Goal: Task Accomplishment & Management: Use online tool/utility

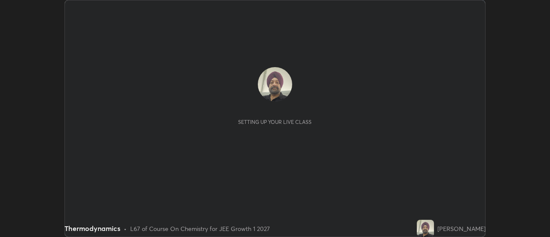
scroll to position [237, 550]
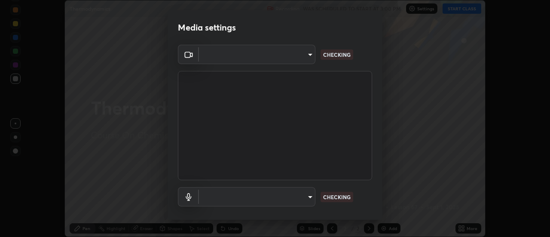
type input "20afe940cbeb59602439e807e0695b369d796bb7f65a41c81d65576627b30d72"
type input "d52a736e0548345a18aba1ba4eb72026137e6ebf697a119007c383a8057c9de6"
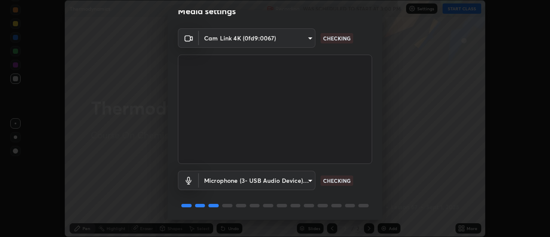
scroll to position [45, 0]
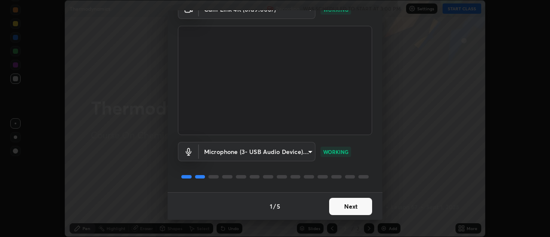
click at [348, 205] on button "Next" at bounding box center [350, 206] width 43 height 17
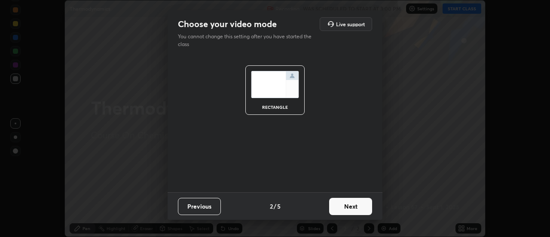
scroll to position [0, 0]
click at [348, 206] on button "Next" at bounding box center [350, 206] width 43 height 17
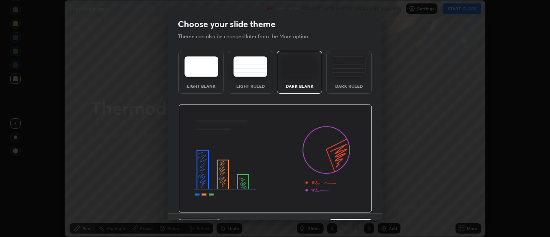
scroll to position [21, 0]
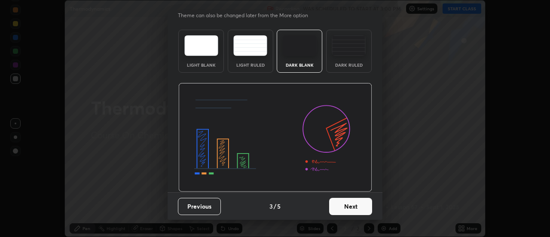
click at [347, 209] on button "Next" at bounding box center [350, 206] width 43 height 17
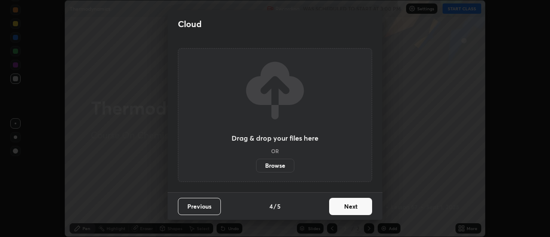
click at [351, 207] on button "Next" at bounding box center [350, 206] width 43 height 17
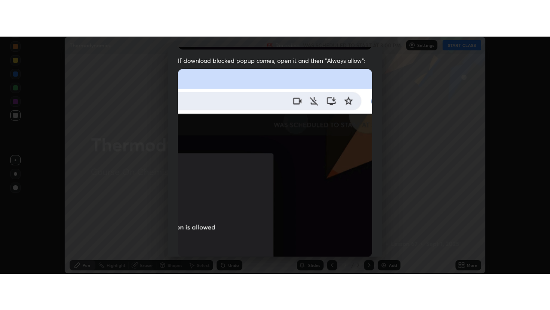
scroll to position [221, 0]
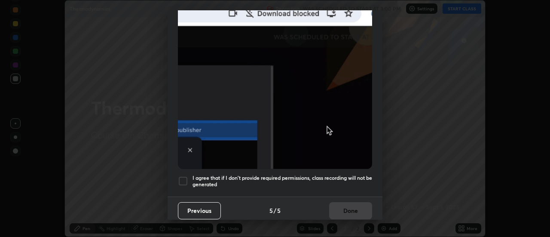
click at [188, 176] on div at bounding box center [183, 181] width 10 height 10
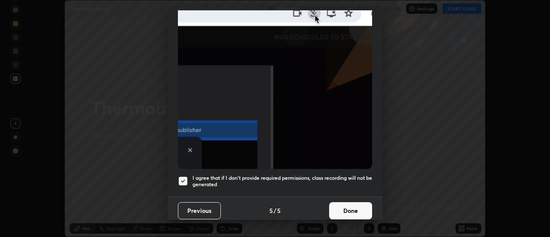
click at [347, 202] on button "Done" at bounding box center [350, 210] width 43 height 17
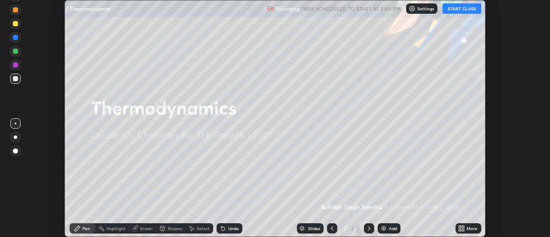
click at [391, 228] on div "Add" at bounding box center [393, 228] width 8 height 4
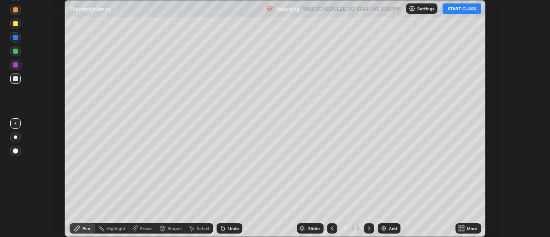
click at [462, 228] on icon at bounding box center [461, 228] width 7 height 7
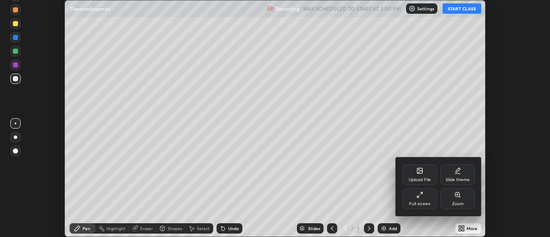
click at [427, 199] on div "Full screen" at bounding box center [420, 198] width 34 height 21
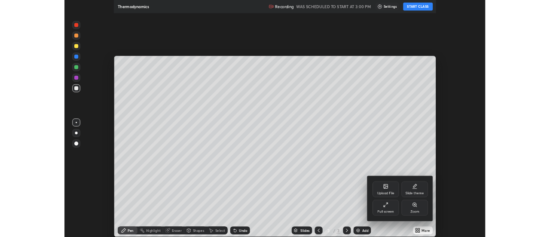
scroll to position [310, 550]
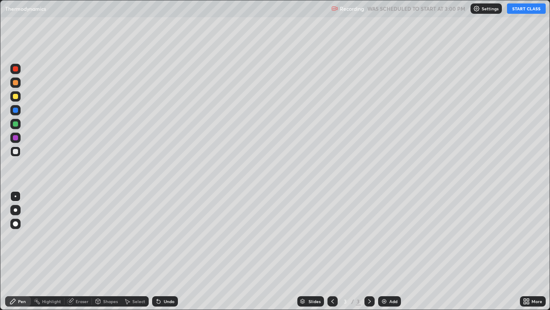
click at [524, 11] on button "START CLASS" at bounding box center [526, 8] width 39 height 10
click at [170, 237] on div "Undo" at bounding box center [169, 301] width 11 height 4
click at [170, 237] on div "Undo" at bounding box center [165, 301] width 26 height 10
click at [171, 237] on div "Undo" at bounding box center [169, 301] width 11 height 4
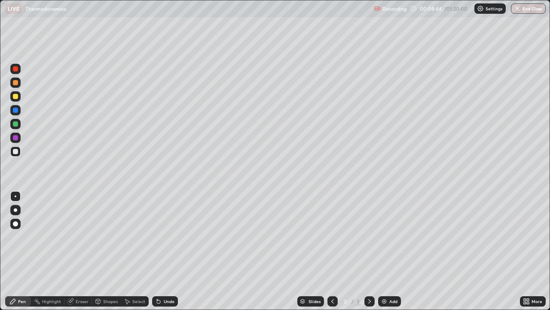
click at [390, 237] on div "Add" at bounding box center [394, 301] width 8 height 4
click at [170, 237] on div "Undo" at bounding box center [169, 301] width 11 height 4
click at [172, 237] on div "Undo" at bounding box center [169, 301] width 11 height 4
click at [170, 237] on div "Undo" at bounding box center [169, 301] width 11 height 4
click at [169, 237] on div "Undo" at bounding box center [169, 301] width 11 height 4
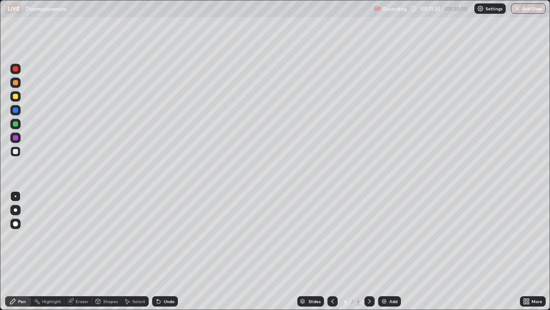
click at [333, 237] on icon at bounding box center [332, 301] width 7 height 7
click at [369, 237] on icon at bounding box center [369, 301] width 7 height 7
click at [393, 237] on div "Add" at bounding box center [389, 301] width 23 height 10
click at [170, 237] on div "Undo" at bounding box center [169, 301] width 11 height 4
click at [169, 237] on div "Undo" at bounding box center [169, 301] width 11 height 4
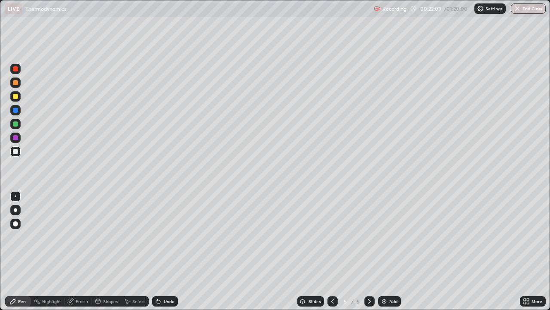
click at [385, 237] on img at bounding box center [384, 301] width 7 height 7
click at [390, 237] on div "Add" at bounding box center [394, 301] width 8 height 4
click at [388, 237] on div "Add" at bounding box center [389, 301] width 23 height 10
click at [396, 237] on div "Add" at bounding box center [394, 301] width 8 height 4
click at [391, 237] on div "Add" at bounding box center [394, 301] width 8 height 4
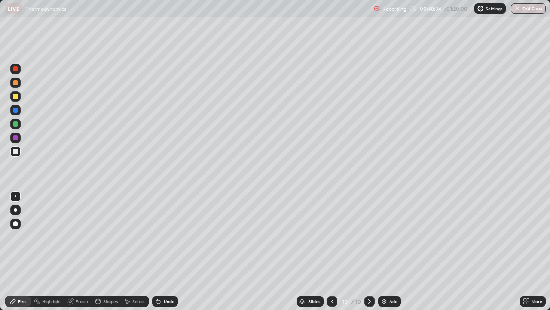
click at [160, 237] on icon at bounding box center [158, 301] width 7 height 7
click at [168, 237] on div "Undo" at bounding box center [169, 301] width 11 height 4
click at [390, 237] on div "Add" at bounding box center [394, 301] width 8 height 4
click at [394, 237] on div "Add" at bounding box center [389, 301] width 23 height 10
click at [162, 237] on div "Undo" at bounding box center [165, 301] width 26 height 10
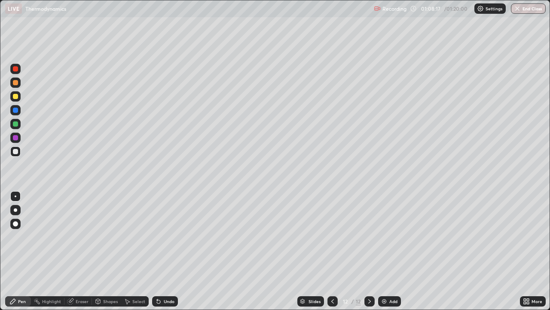
click at [393, 237] on div "Add" at bounding box center [394, 301] width 8 height 4
click at [518, 10] on img "button" at bounding box center [518, 8] width 7 height 7
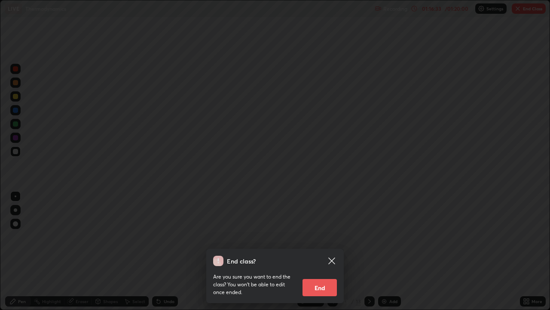
click at [324, 237] on button "End" at bounding box center [320, 287] width 34 height 17
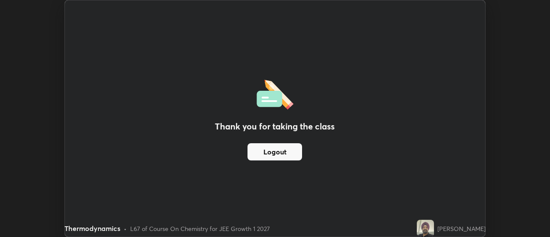
scroll to position [42770, 42457]
